Goal: Information Seeking & Learning: Learn about a topic

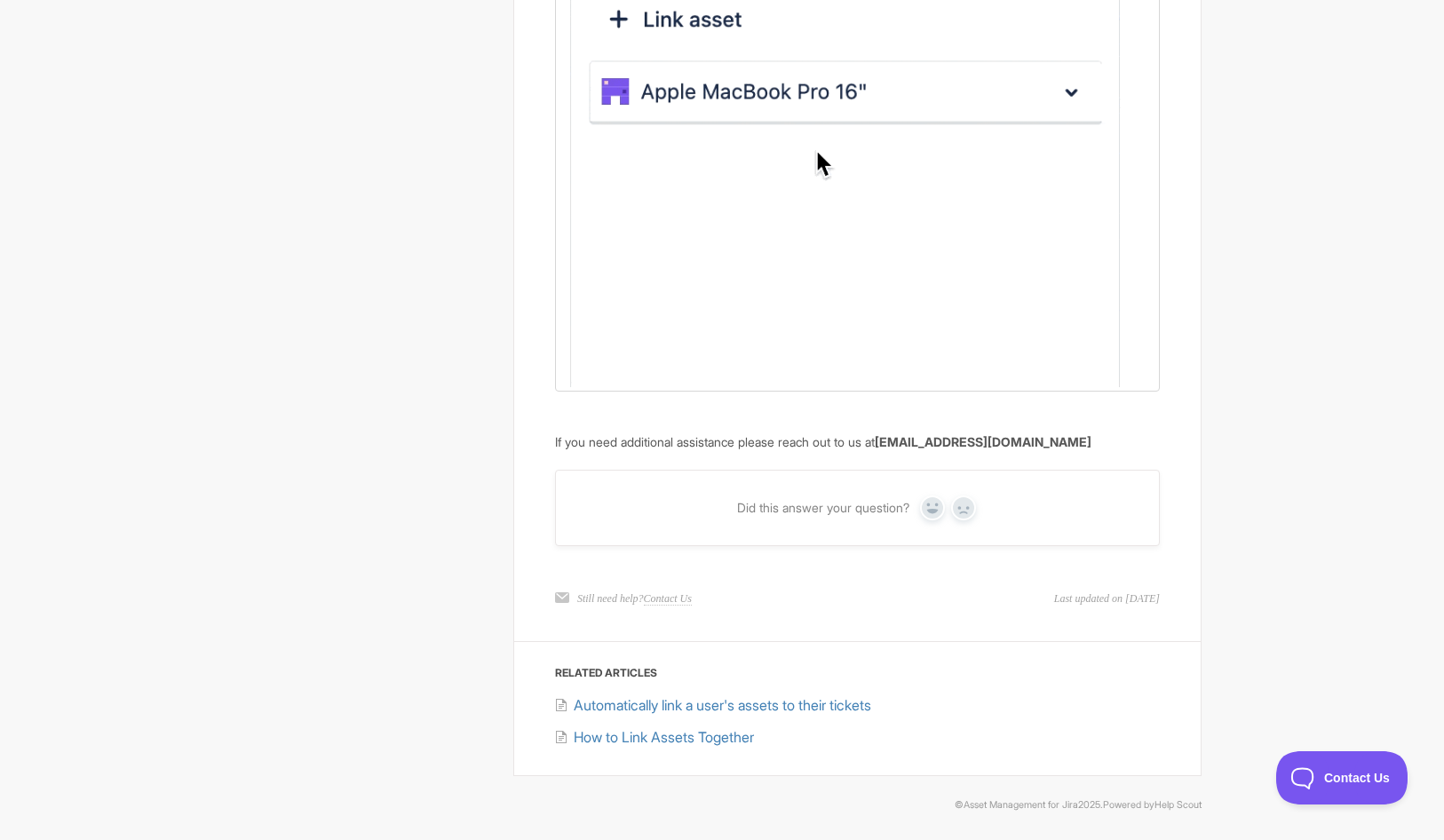
scroll to position [1882, 0]
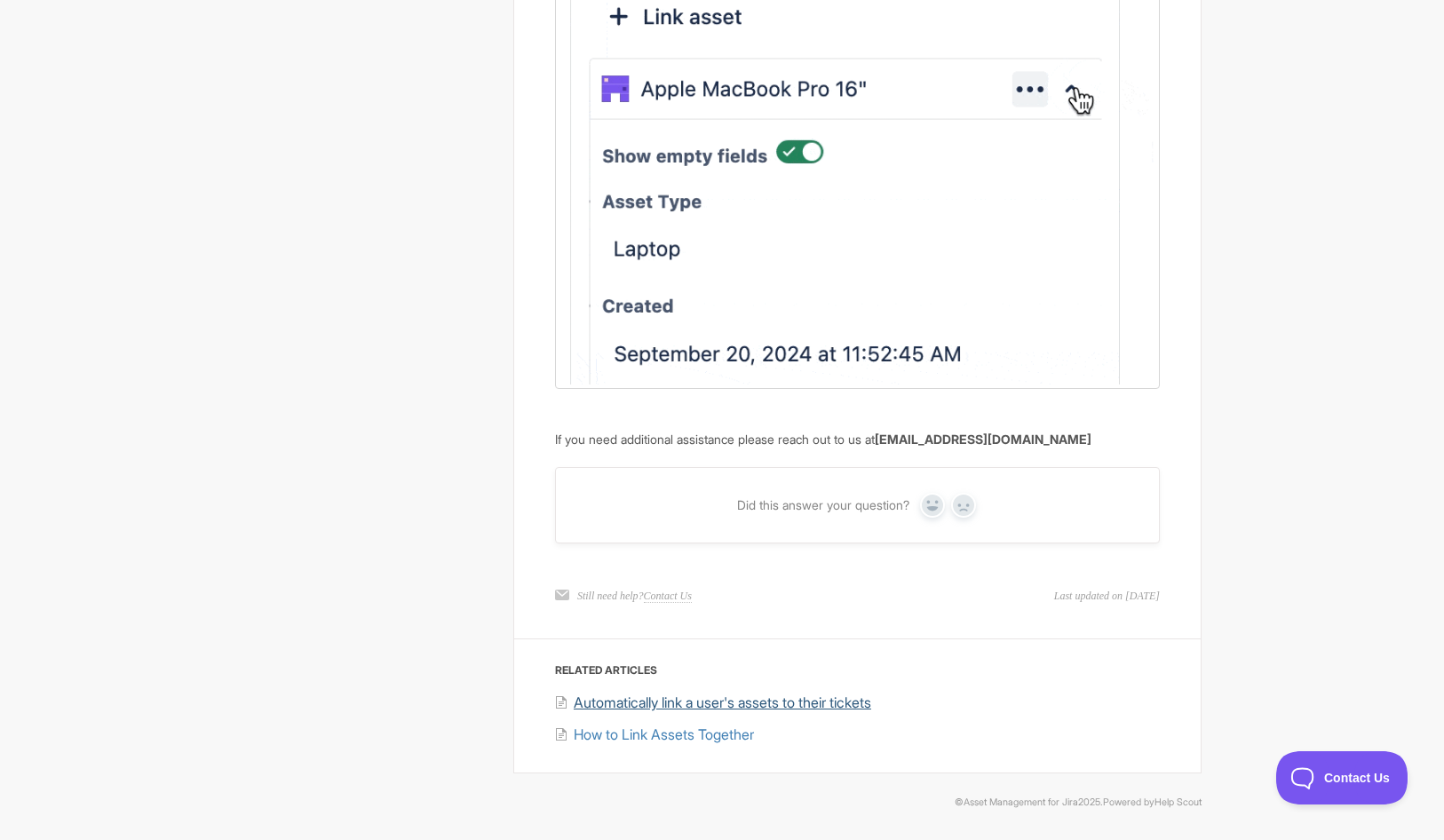
click at [790, 707] on span "Automatically link a user's assets to their tickets" at bounding box center [722, 702] width 297 height 18
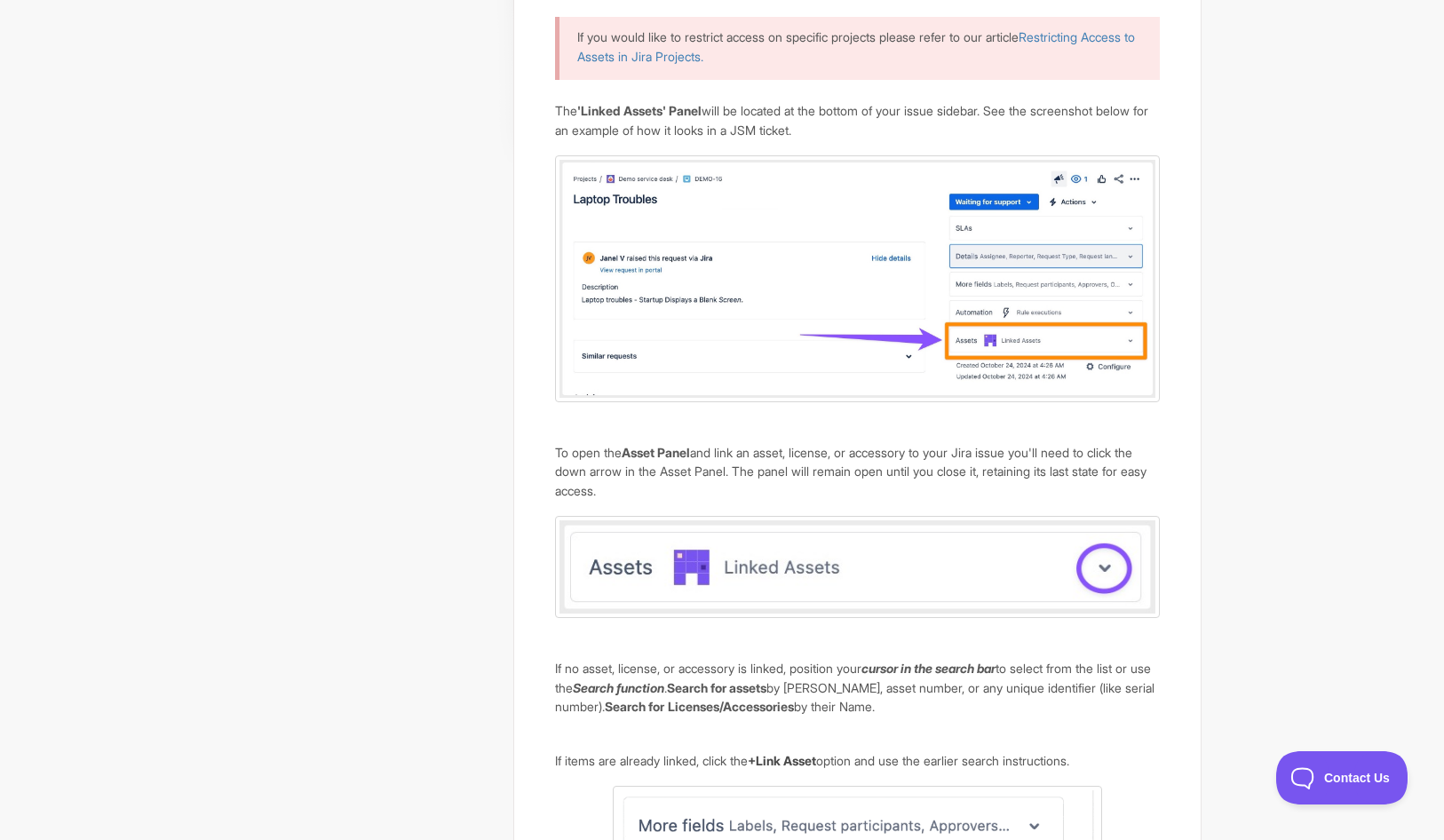
scroll to position [18, 0]
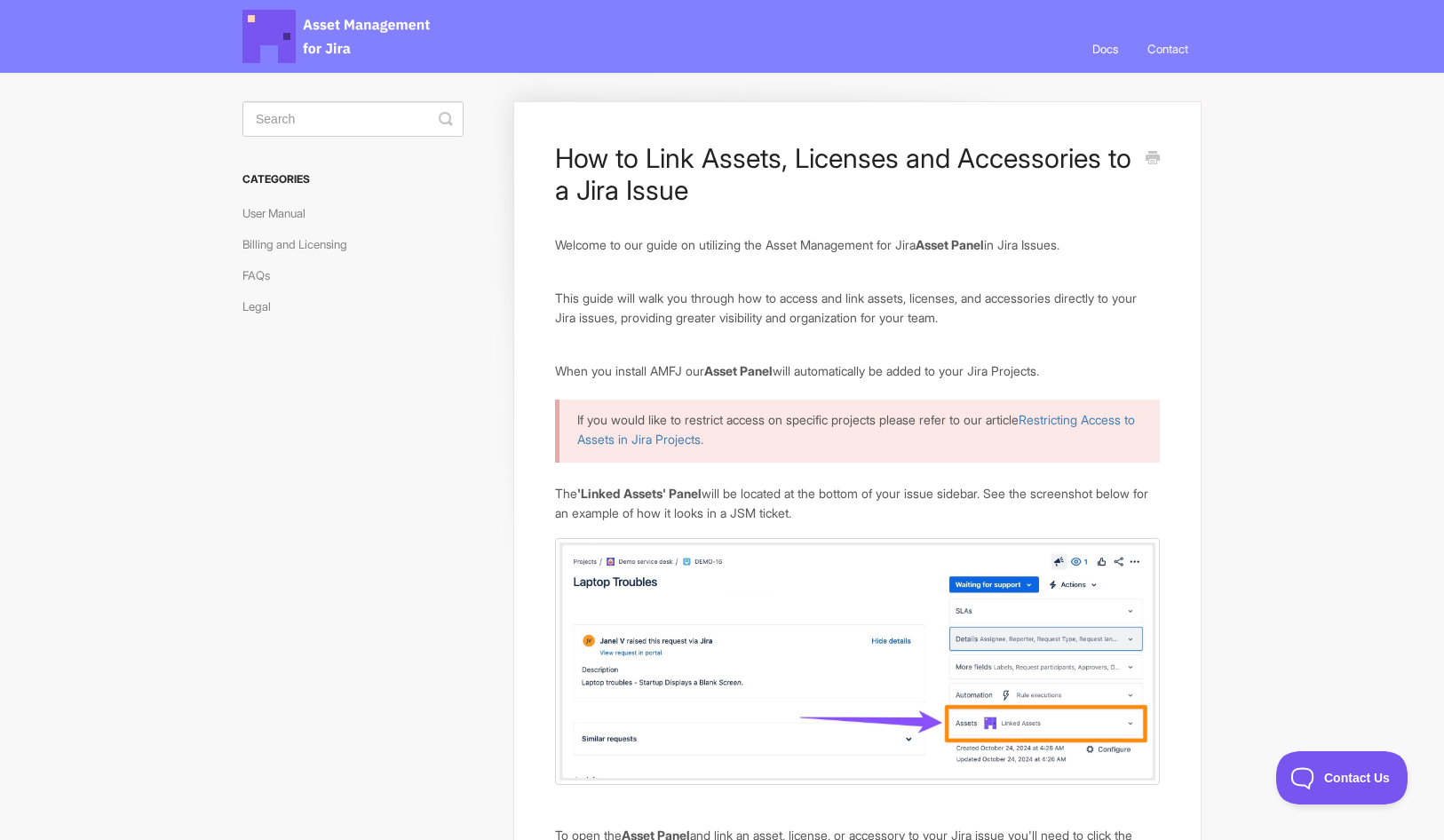
click at [1116, 41] on link "Docs" at bounding box center [1105, 49] width 52 height 48
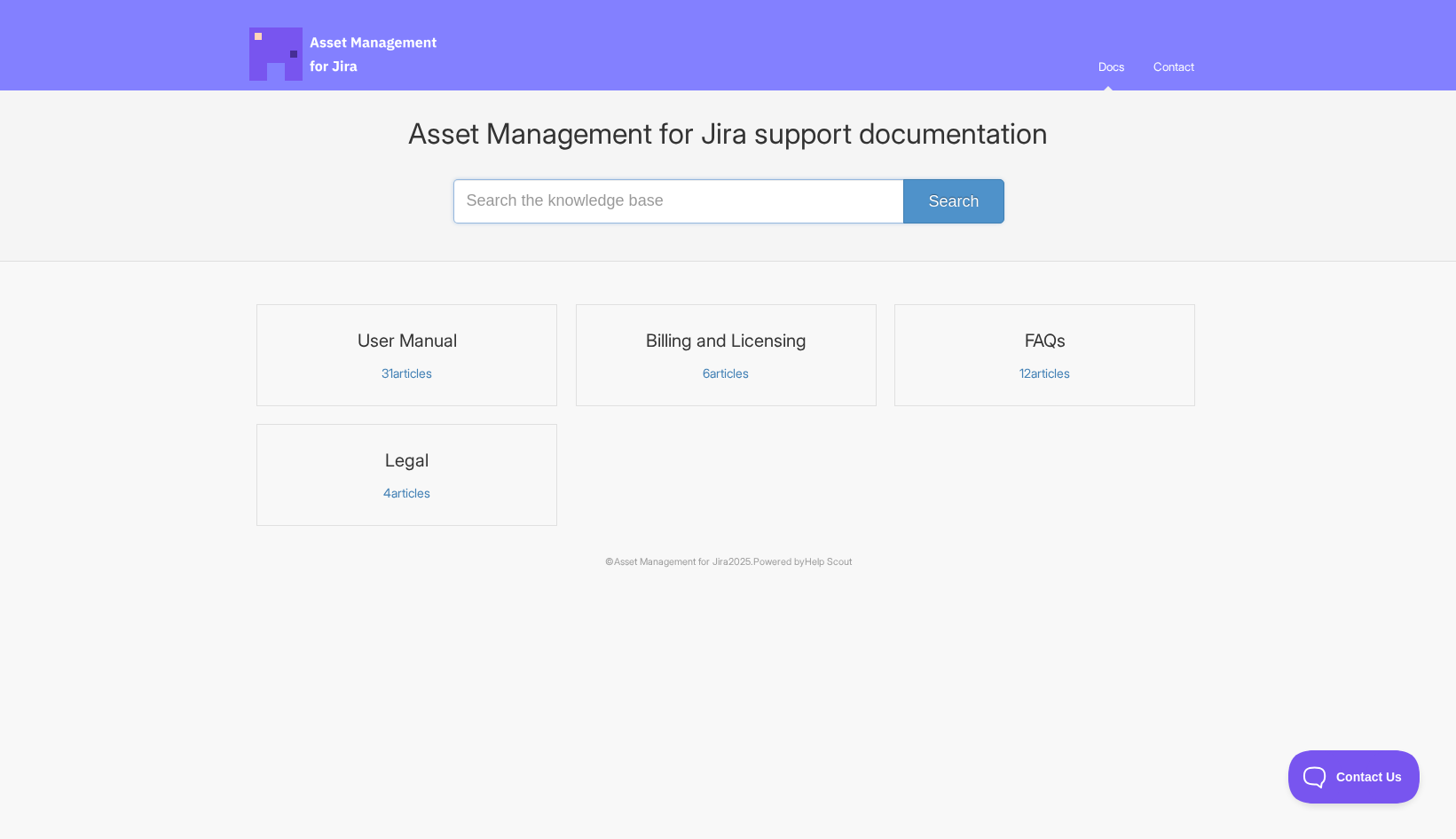
click at [560, 212] on input "Search the knowledge base" at bounding box center [728, 201] width 551 height 44
click at [371, 392] on link "User Manual 31 articles" at bounding box center [407, 356] width 301 height 102
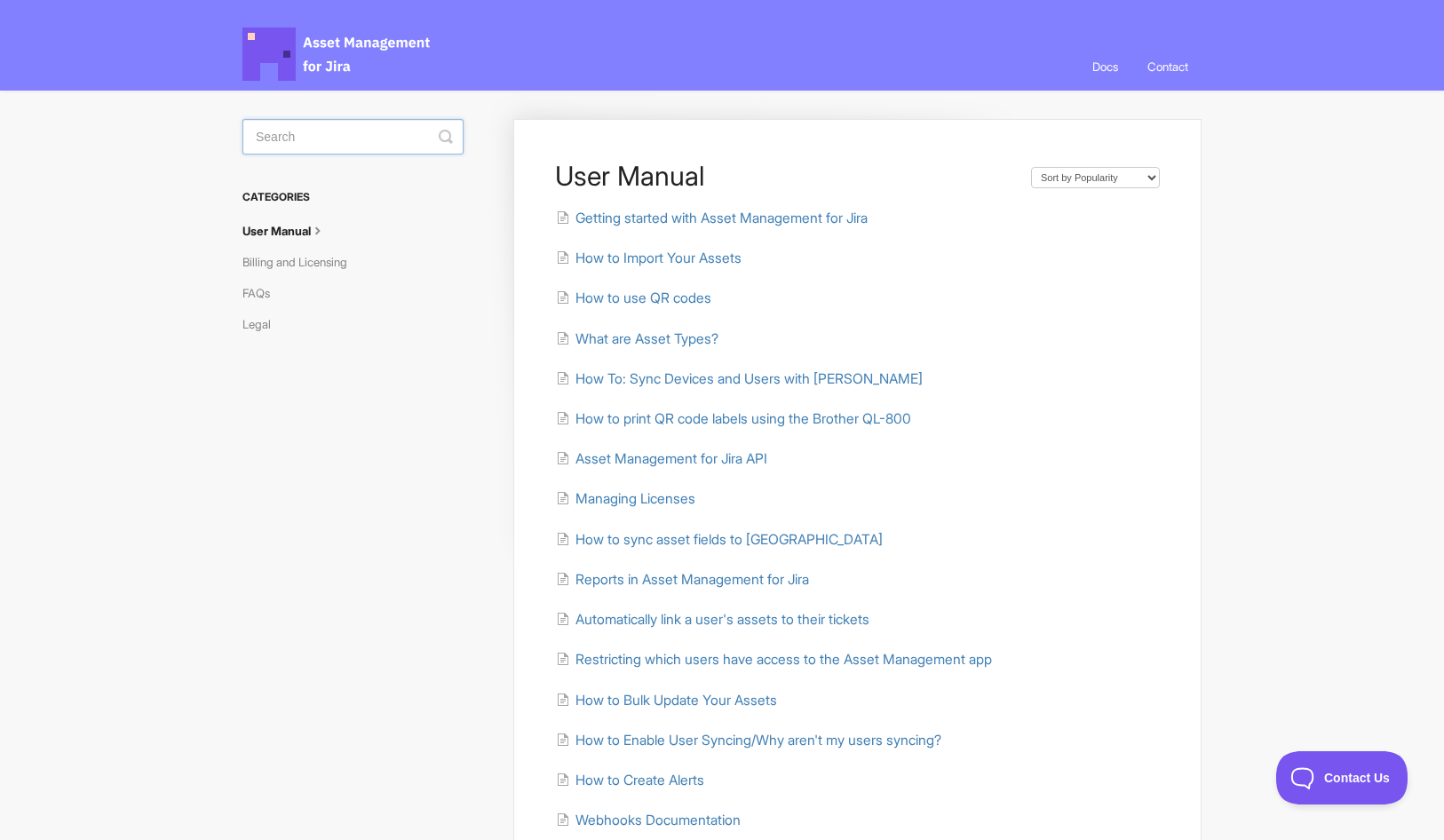
click at [386, 139] on input "Search" at bounding box center [352, 137] width 221 height 36
type input "license"
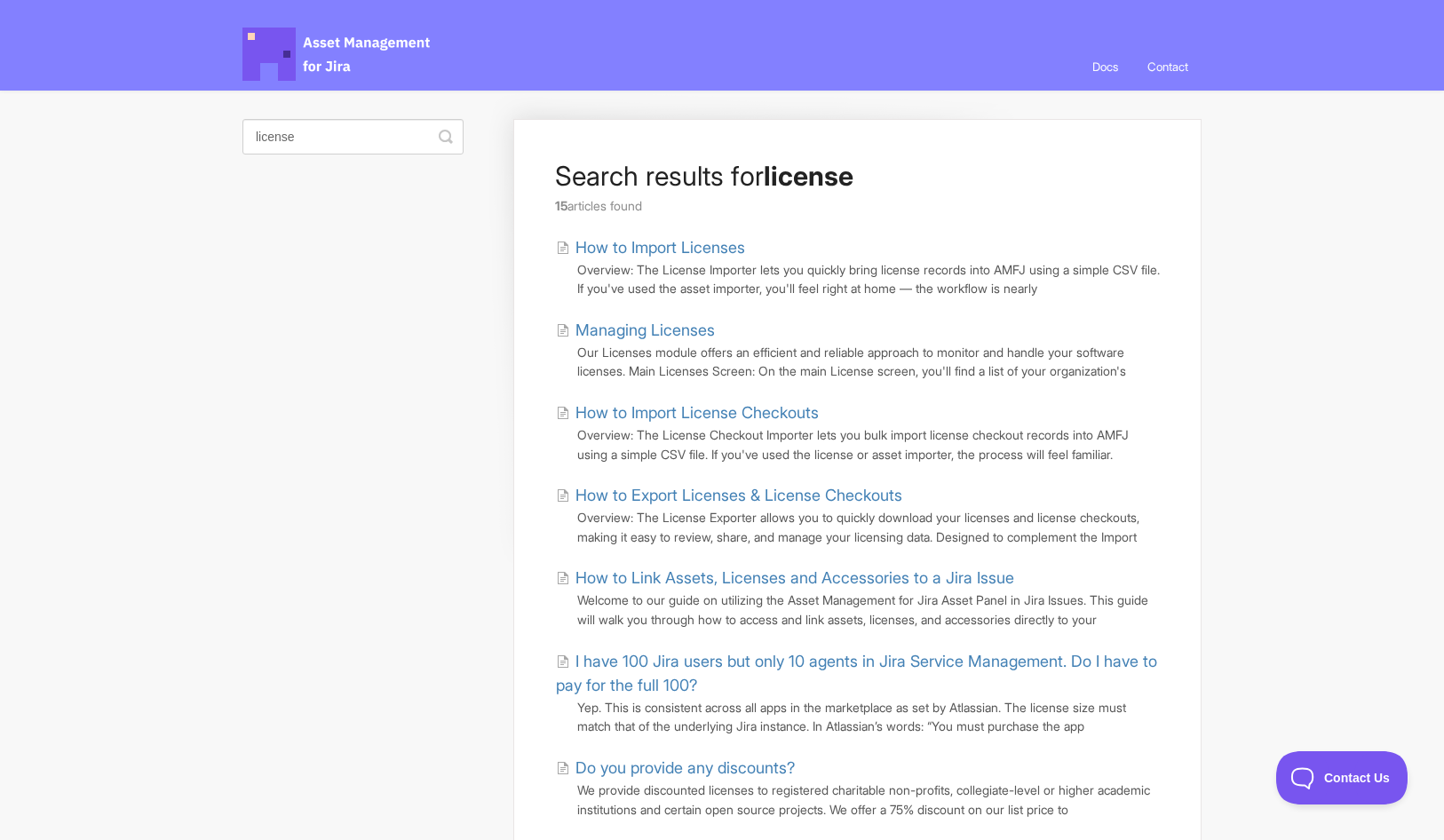
click at [659, 322] on link "Managing Licenses" at bounding box center [635, 330] width 159 height 24
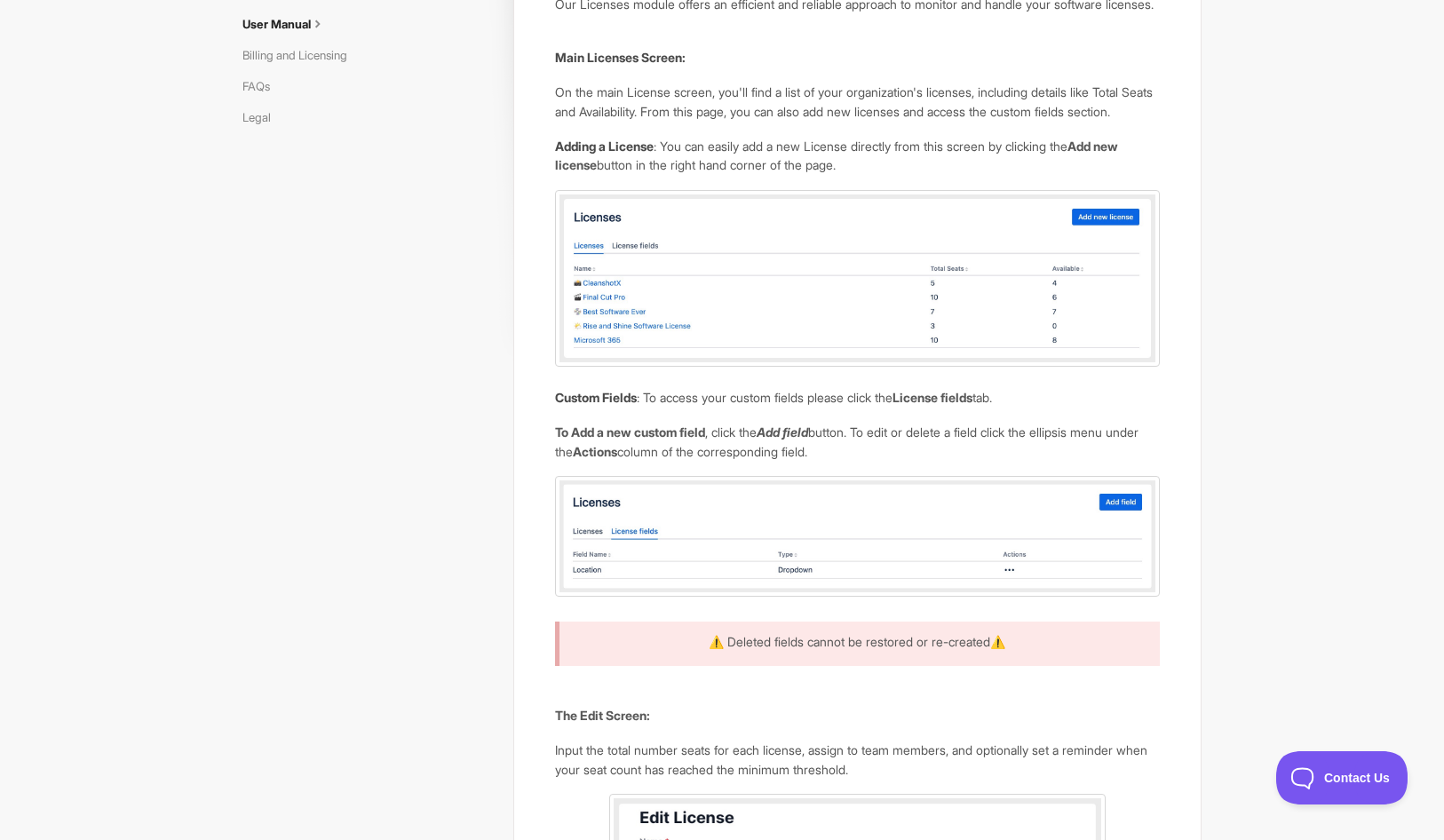
scroll to position [266, 0]
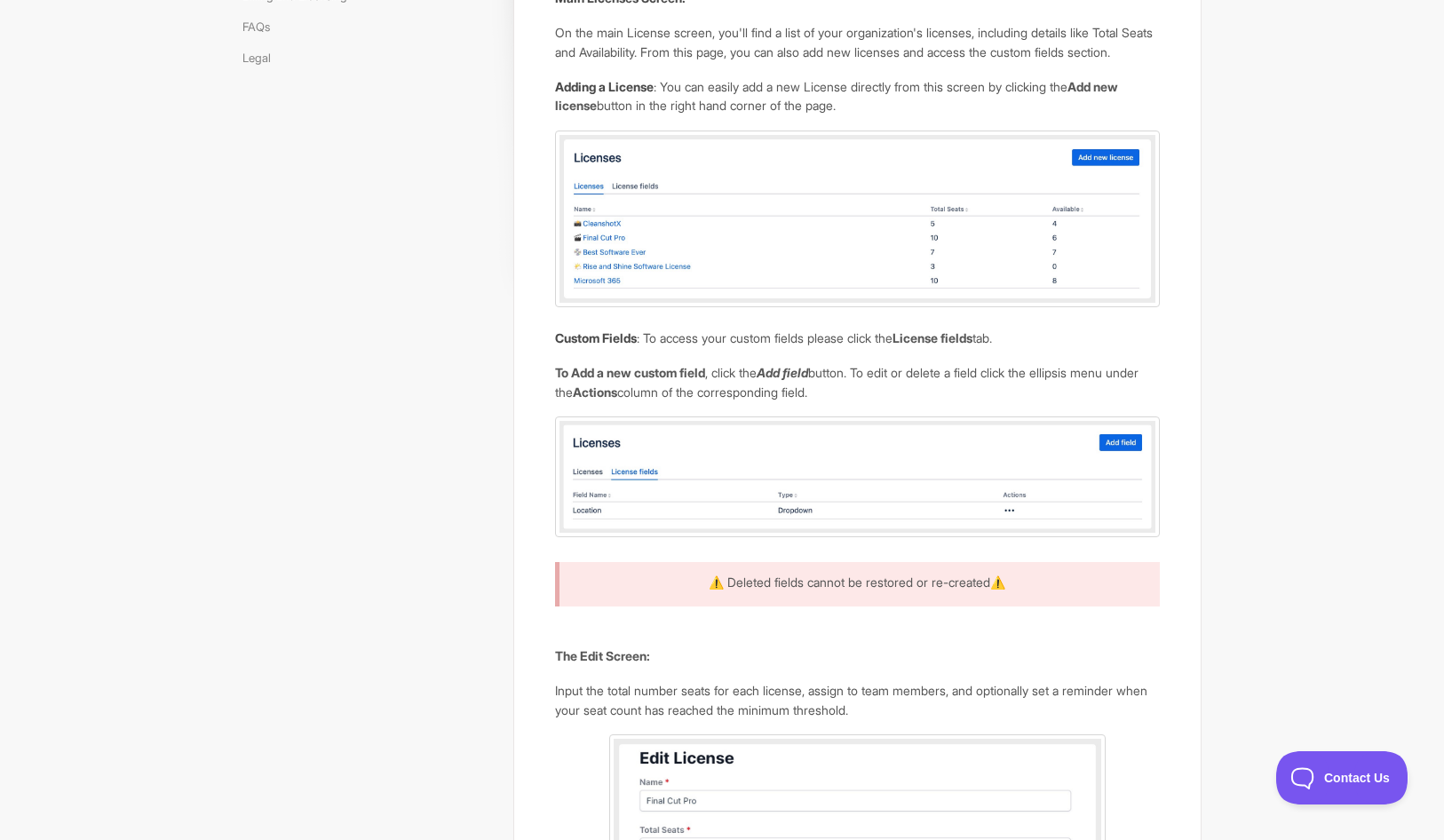
drag, startPoint x: 296, startPoint y: 91, endPoint x: 297, endPoint y: 82, distance: 9.8
